Goal: Navigation & Orientation: Find specific page/section

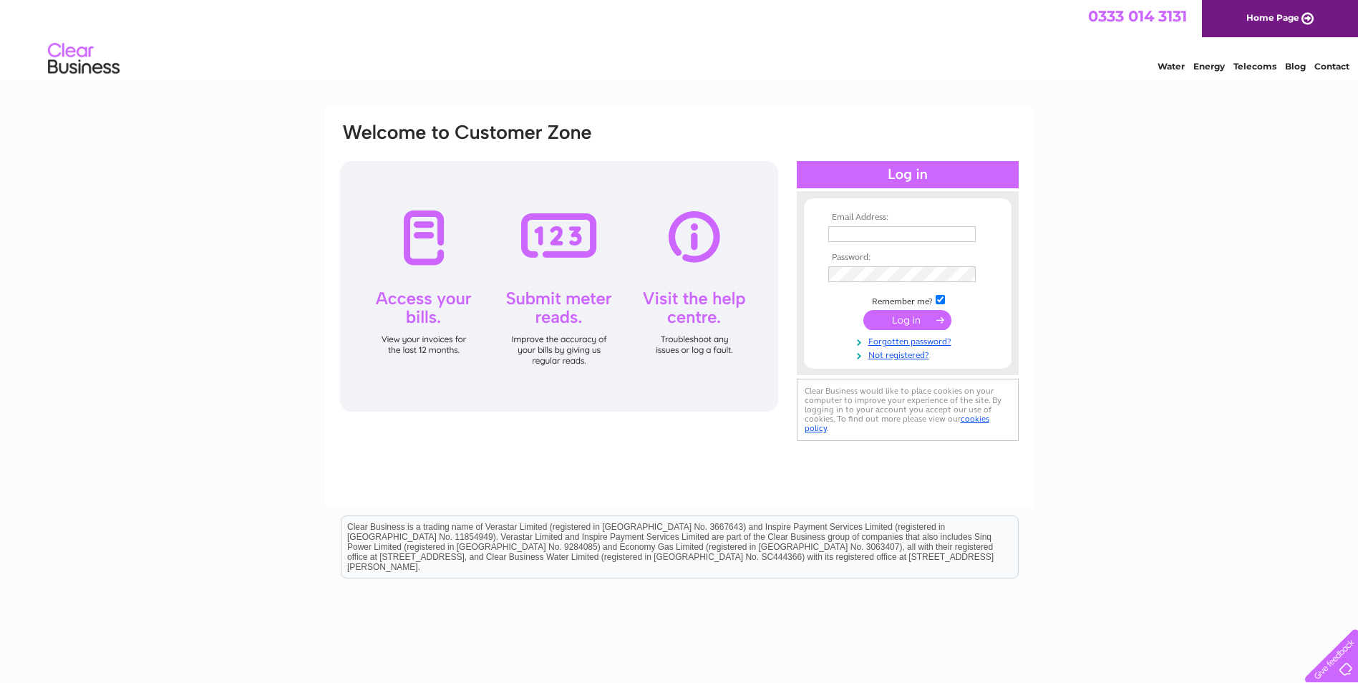
type input "admin@gsrobertson.co.uk"
click at [908, 327] on input "submit" at bounding box center [908, 320] width 88 height 20
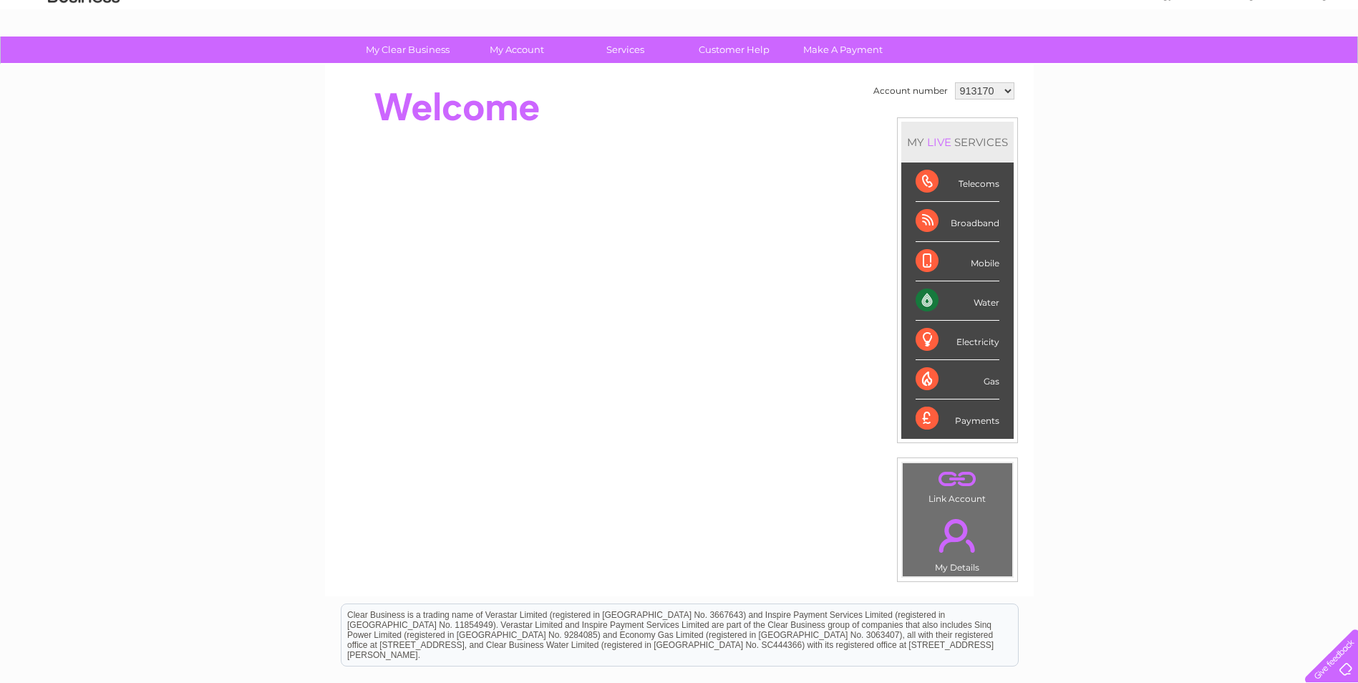
scroll to position [25, 0]
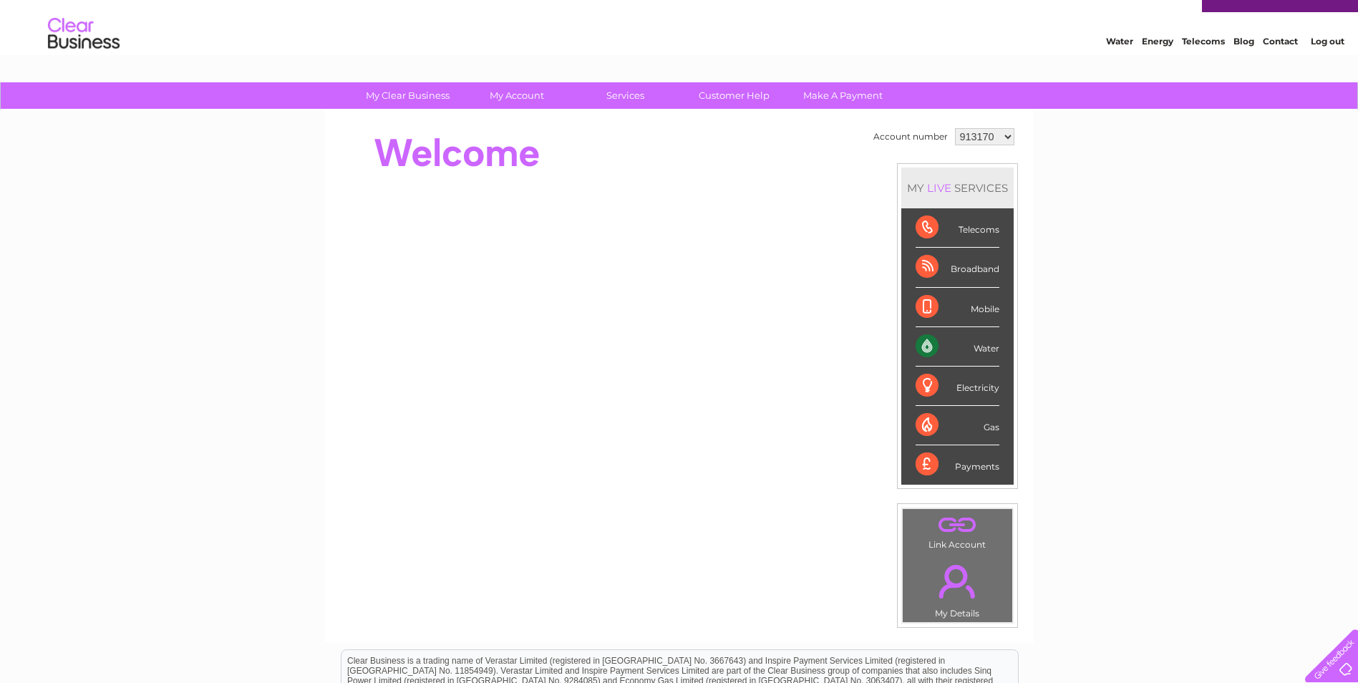
click at [953, 561] on link "." at bounding box center [958, 581] width 102 height 50
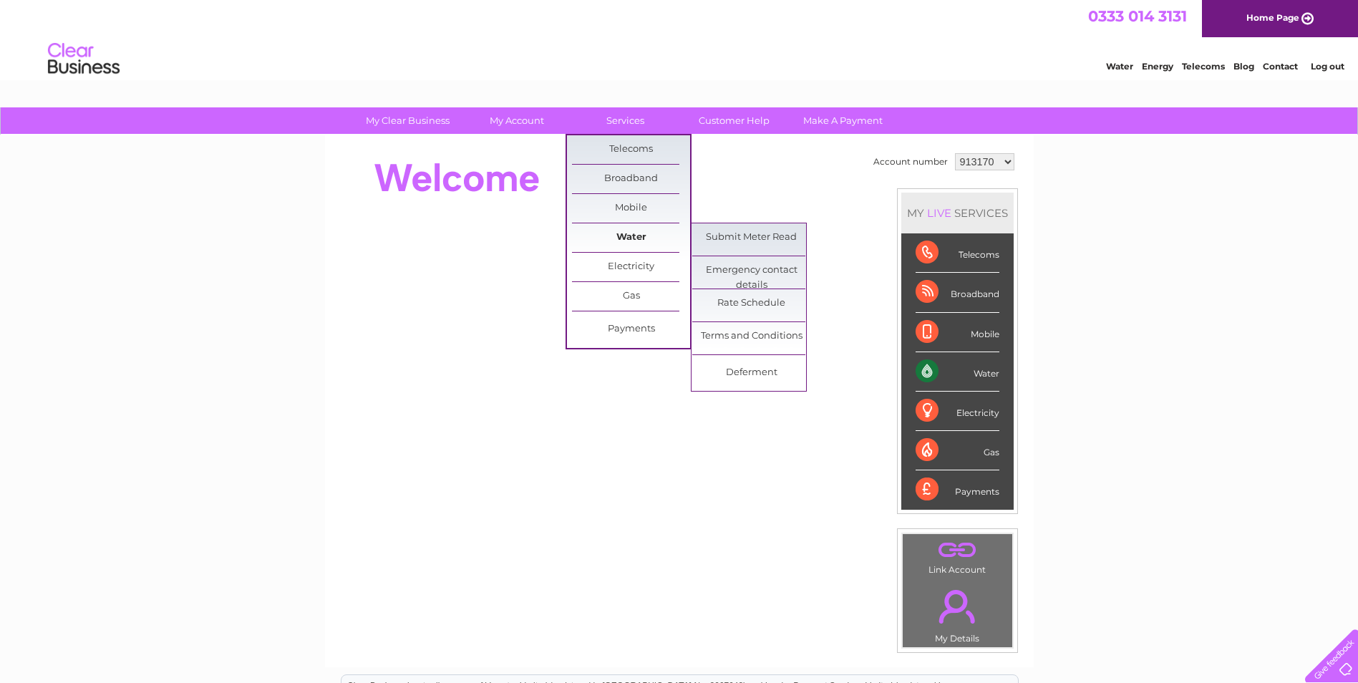
click at [626, 243] on link "Water" at bounding box center [631, 237] width 118 height 29
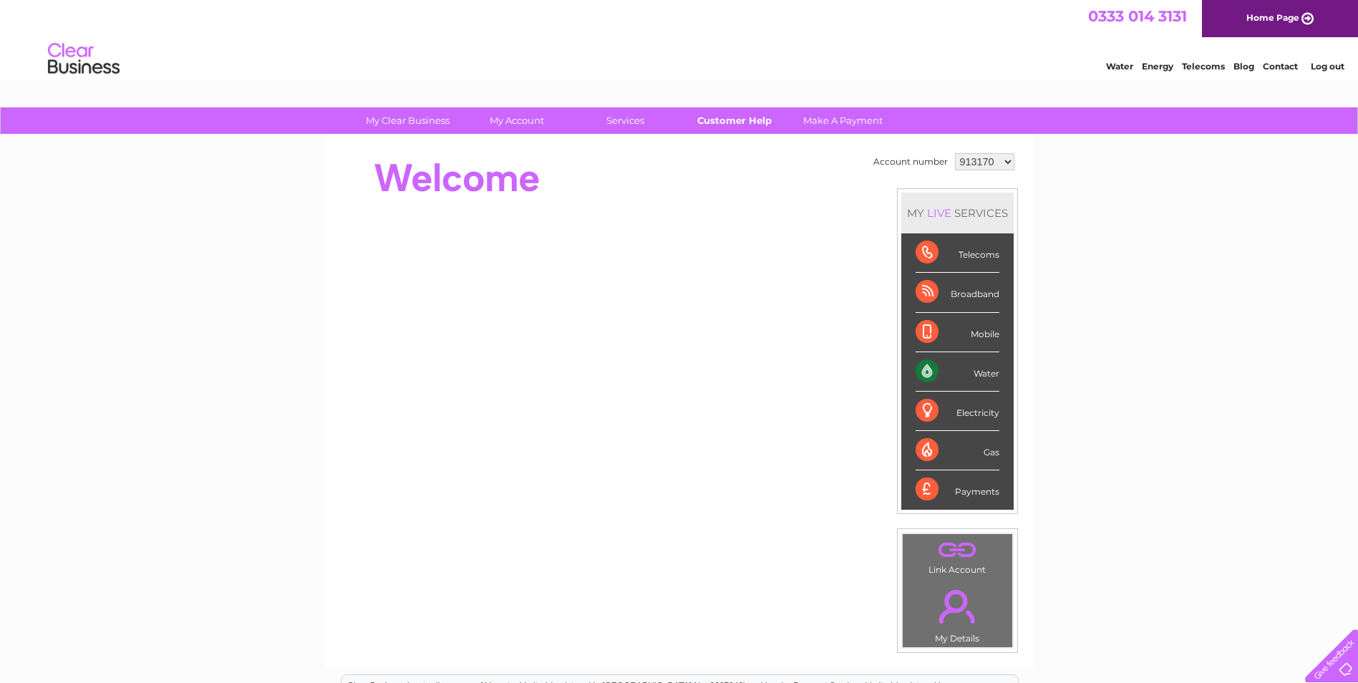
click at [730, 125] on link "Customer Help" at bounding box center [734, 120] width 118 height 26
